Goal: Find specific page/section: Find specific page/section

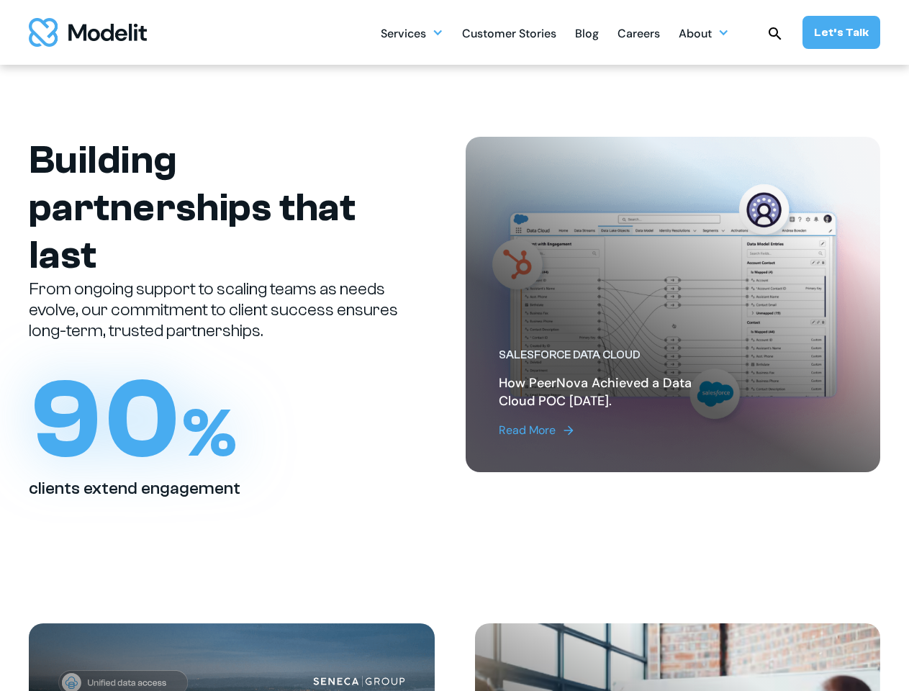
click at [413, 32] on div "Services" at bounding box center [403, 35] width 45 height 28
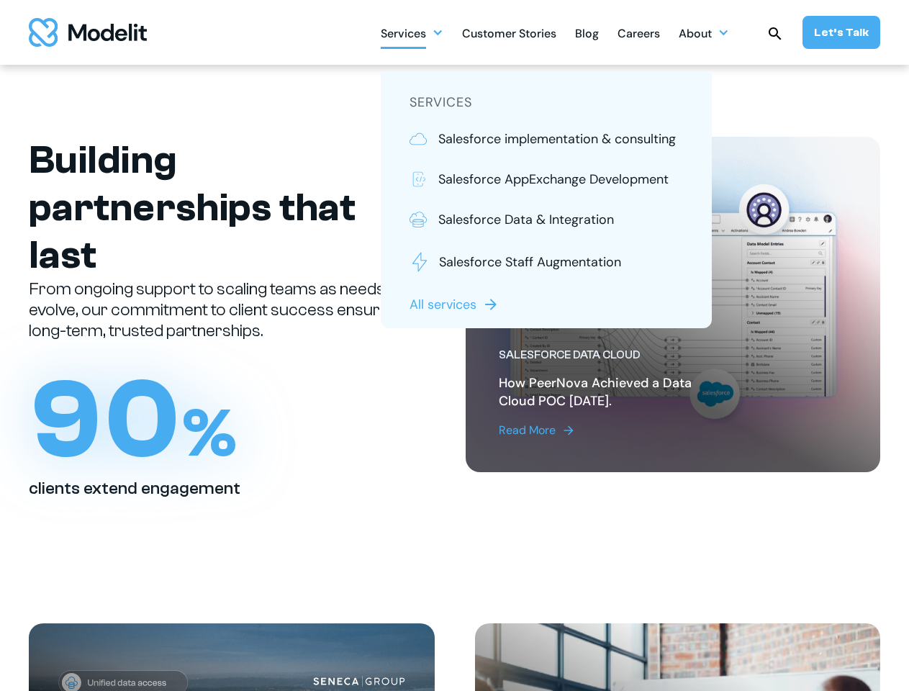
click at [704, 32] on div "About" at bounding box center [695, 35] width 33 height 28
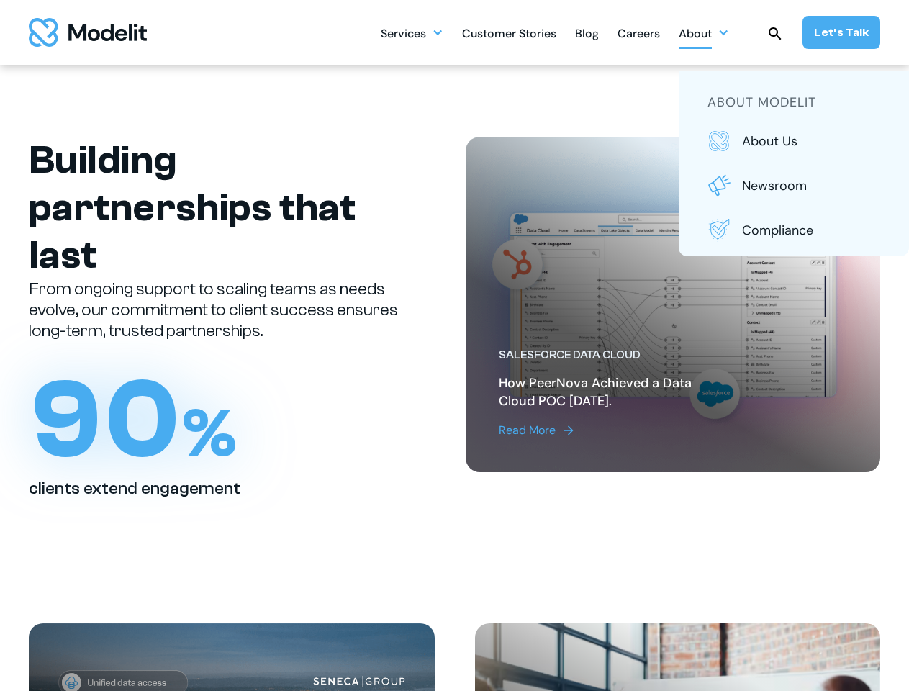
click at [775, 32] on img at bounding box center [775, 33] width 17 height 17
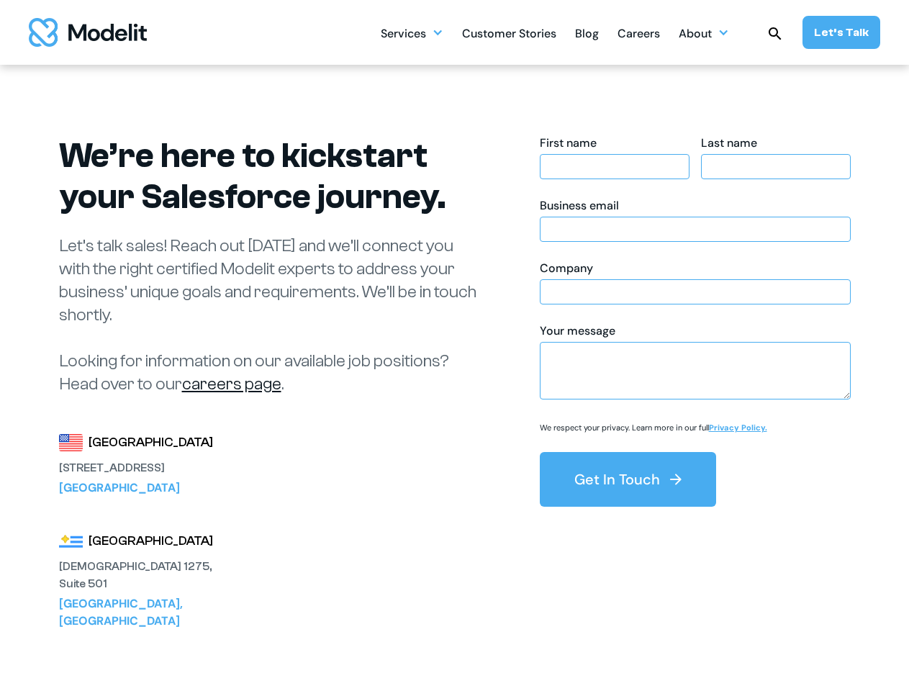
click at [413, 32] on div "Services" at bounding box center [403, 35] width 45 height 28
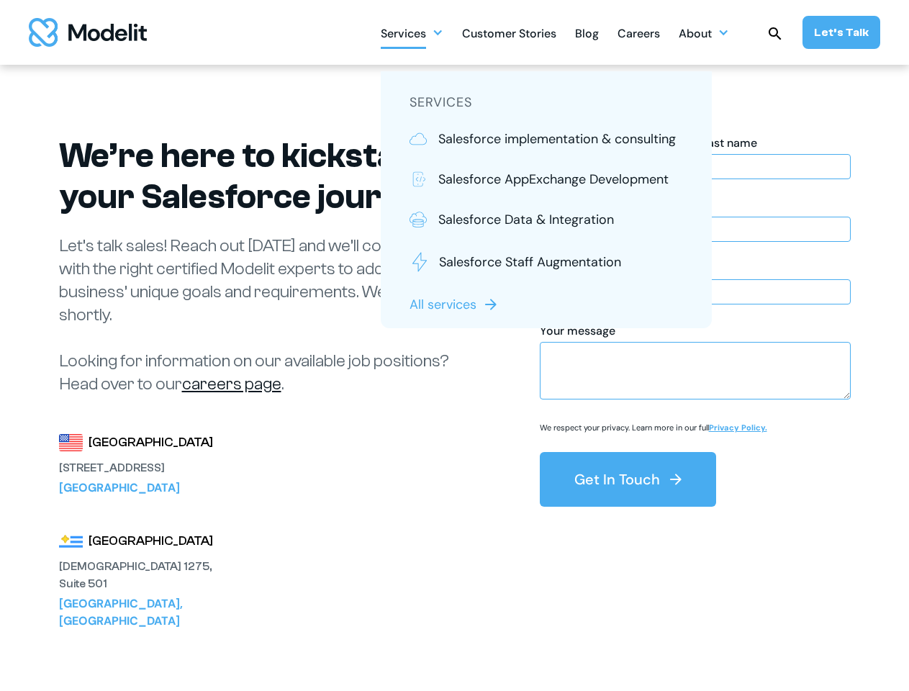
click at [704, 32] on div "About" at bounding box center [695, 35] width 33 height 28
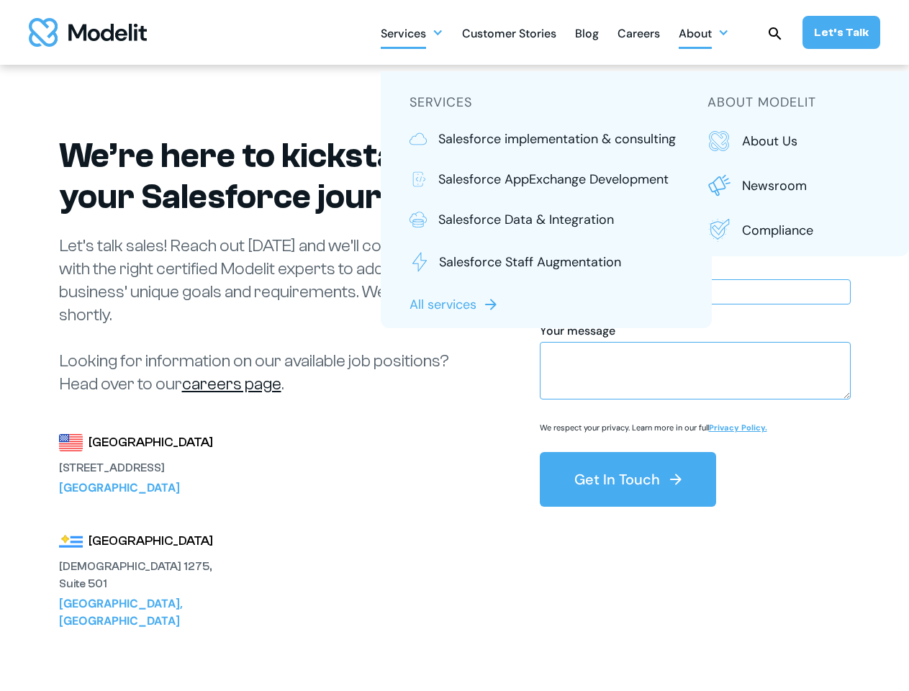
click at [775, 32] on img at bounding box center [775, 33] width 17 height 17
